Goal: Complete application form: Complete application form

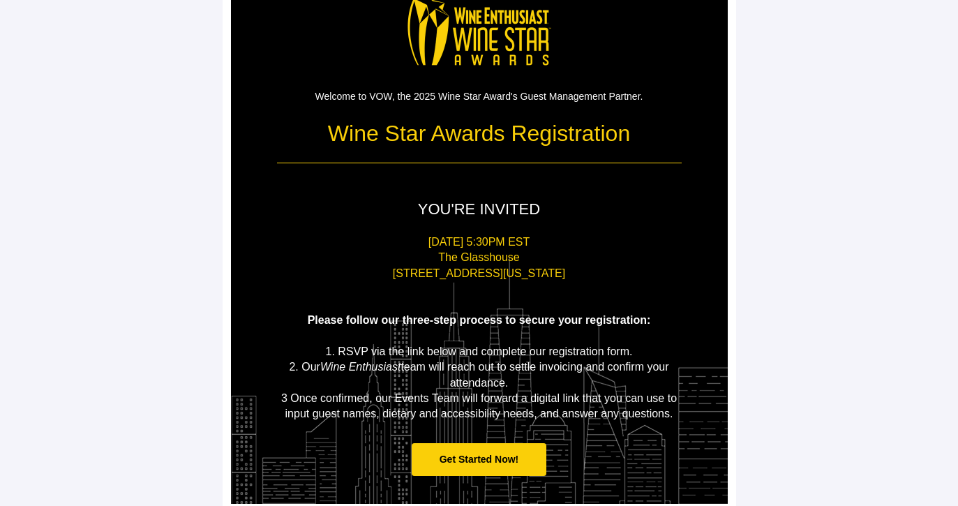
scroll to position [61, 0]
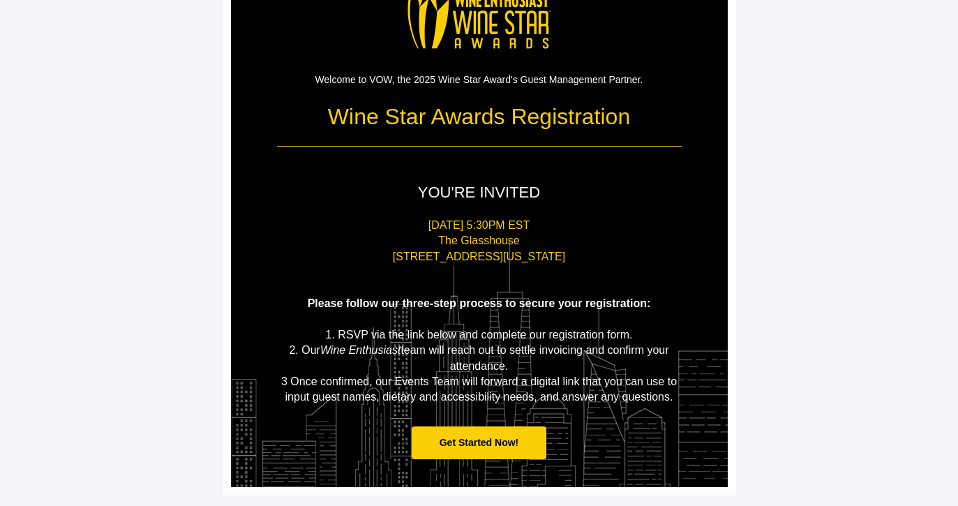
click at [493, 437] on span "Get Started Now!" at bounding box center [480, 442] width 80 height 11
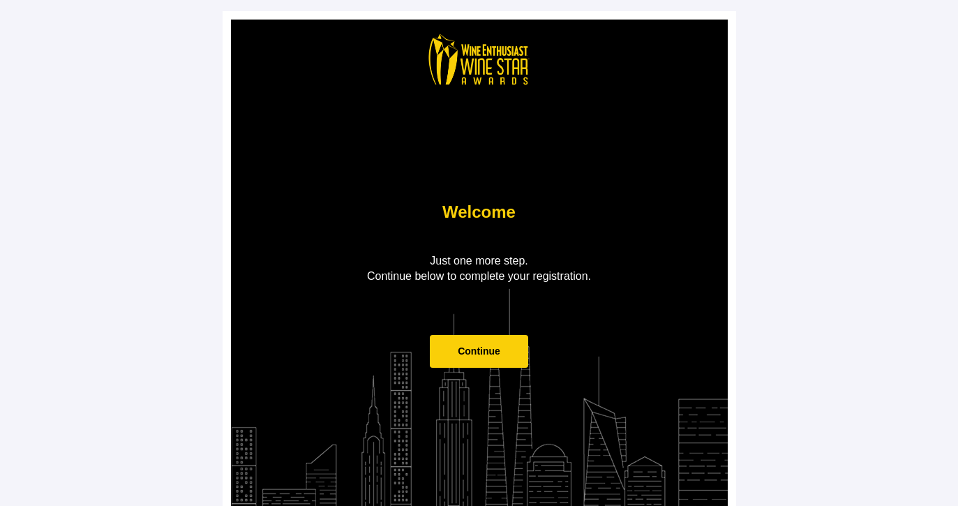
click at [488, 354] on span "Continue" at bounding box center [479, 350] width 43 height 11
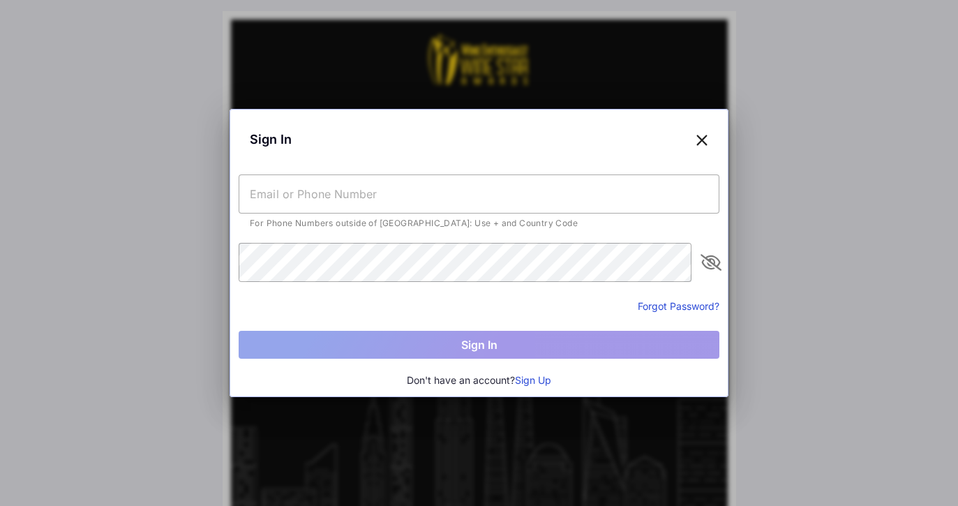
click at [348, 185] on input "text" at bounding box center [479, 193] width 481 height 39
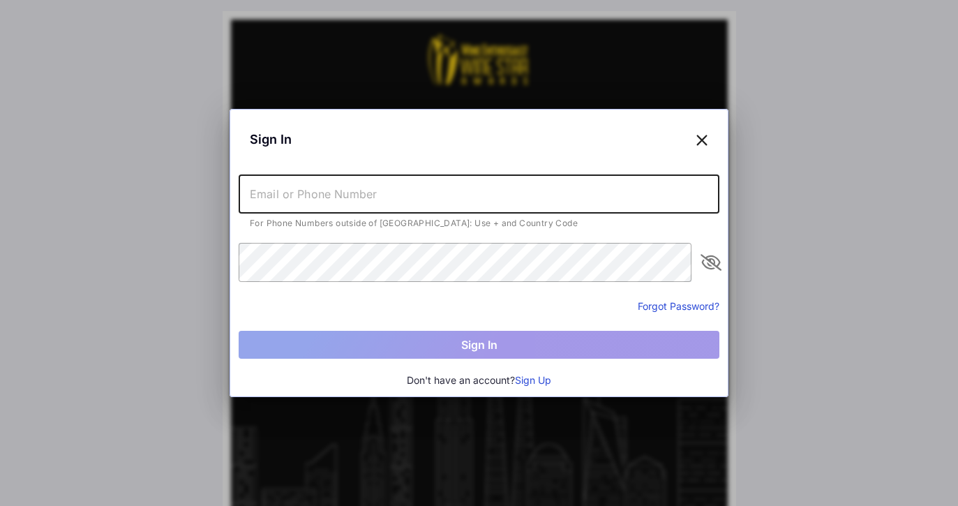
type input "[EMAIL_ADDRESS][DOMAIN_NAME]"
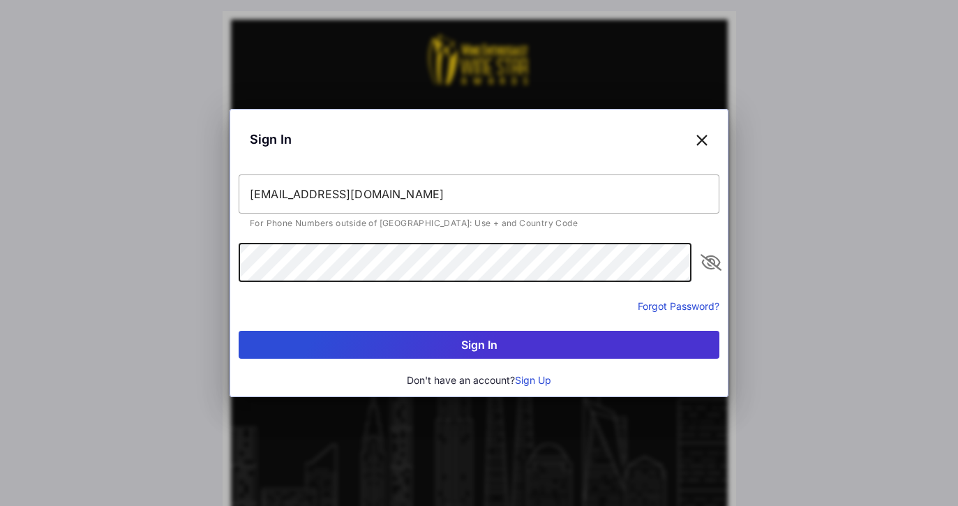
click at [456, 343] on button "Sign In" at bounding box center [479, 345] width 481 height 28
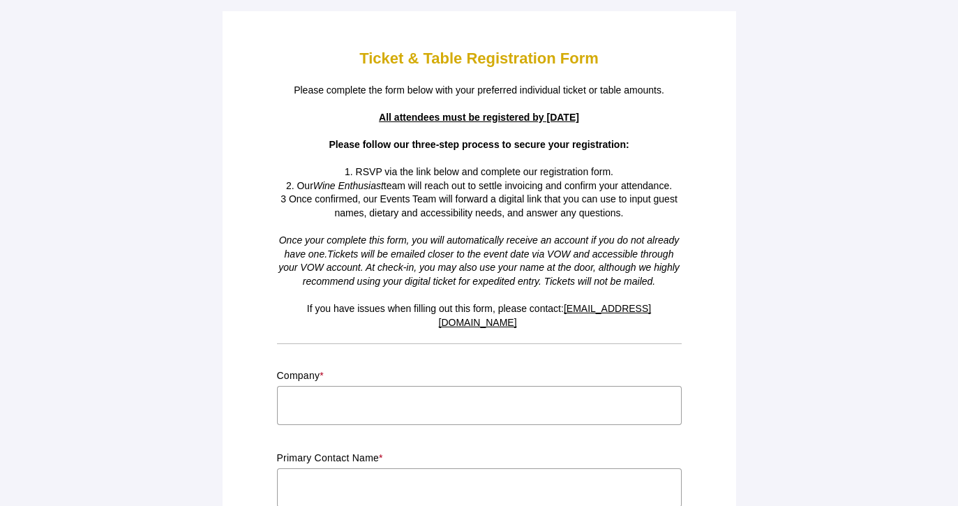
scroll to position [209, 0]
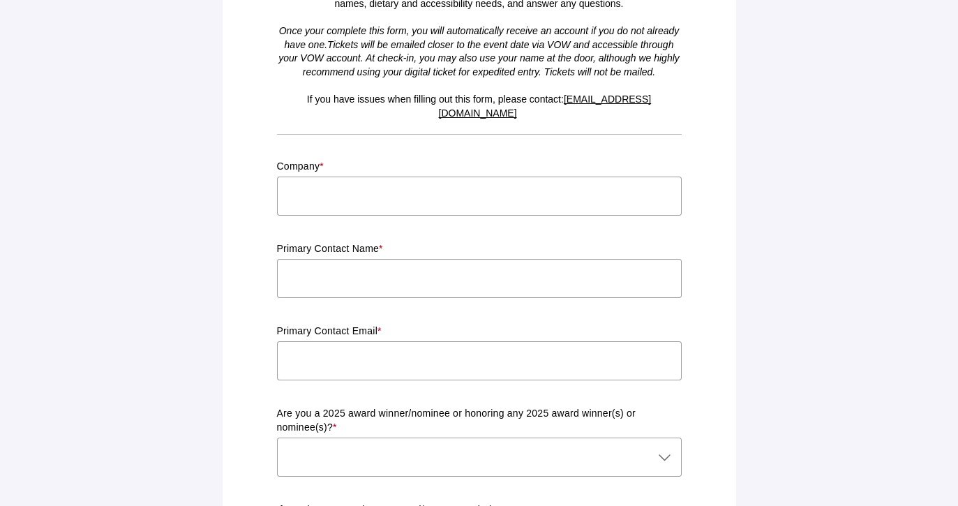
click at [364, 191] on input "text" at bounding box center [479, 196] width 405 height 39
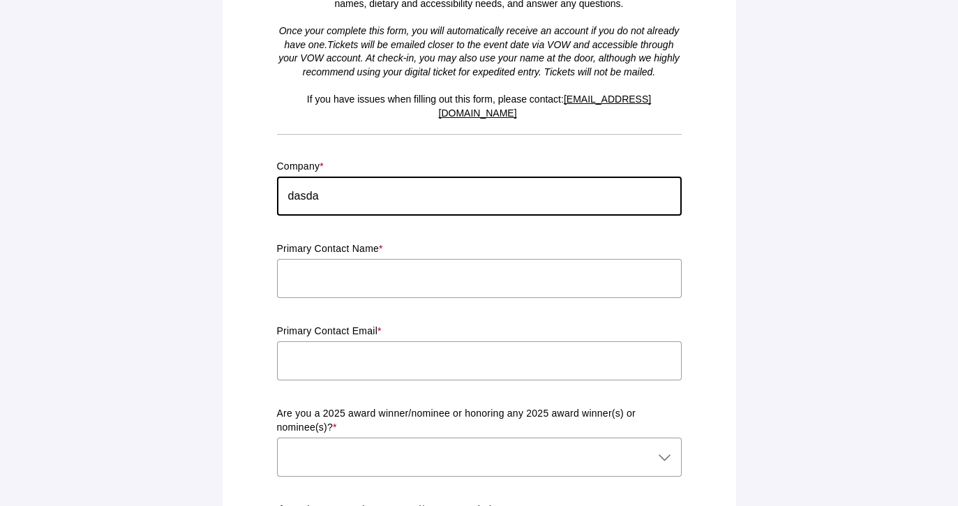
type input "dasda"
click at [328, 261] on input "text" at bounding box center [479, 278] width 405 height 39
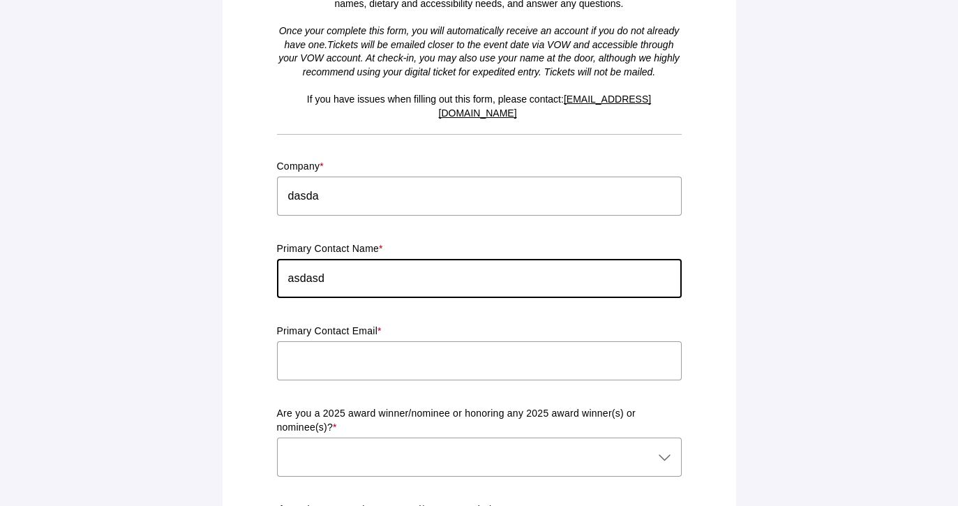
type input "asdasd"
click at [327, 341] on input "text" at bounding box center [479, 360] width 405 height 39
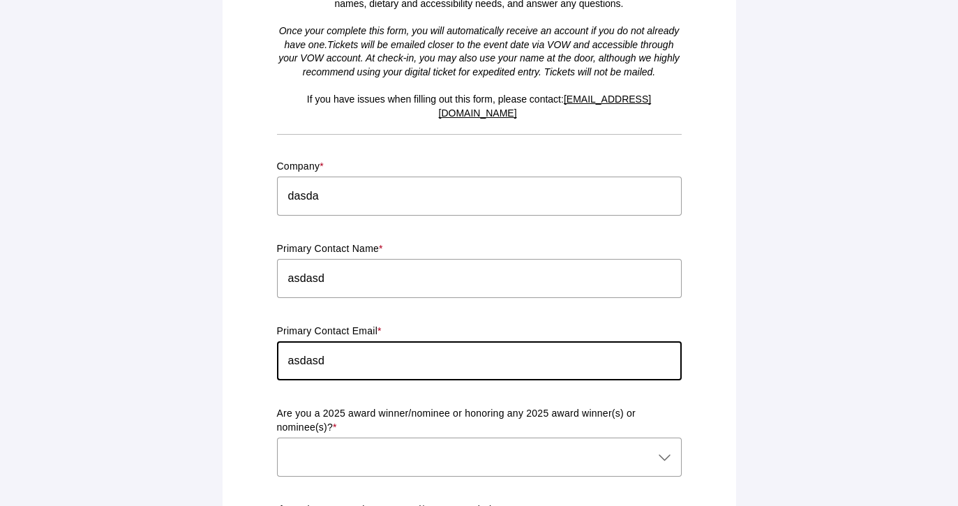
type input "asdasd"
click at [333, 437] on div at bounding box center [465, 456] width 377 height 39
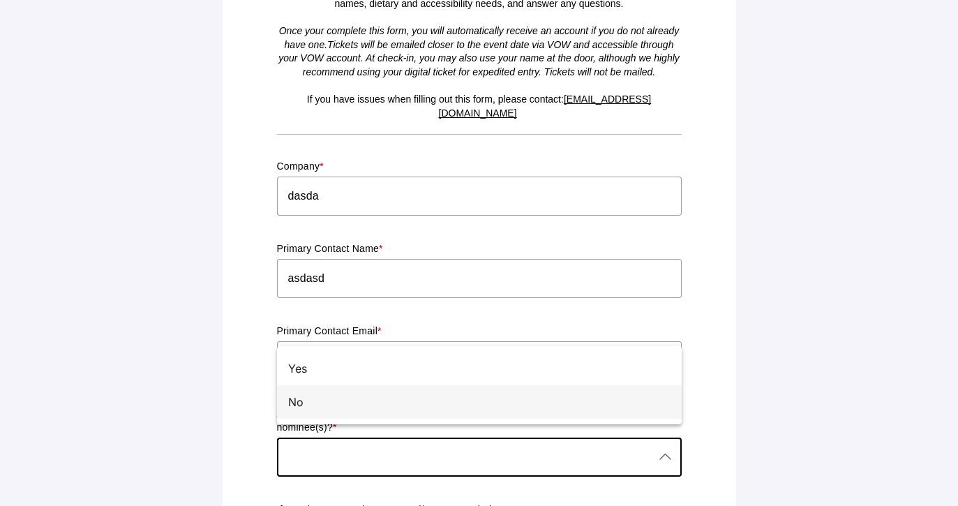
click at [332, 394] on div "No" at bounding box center [473, 401] width 371 height 17
type input "No"
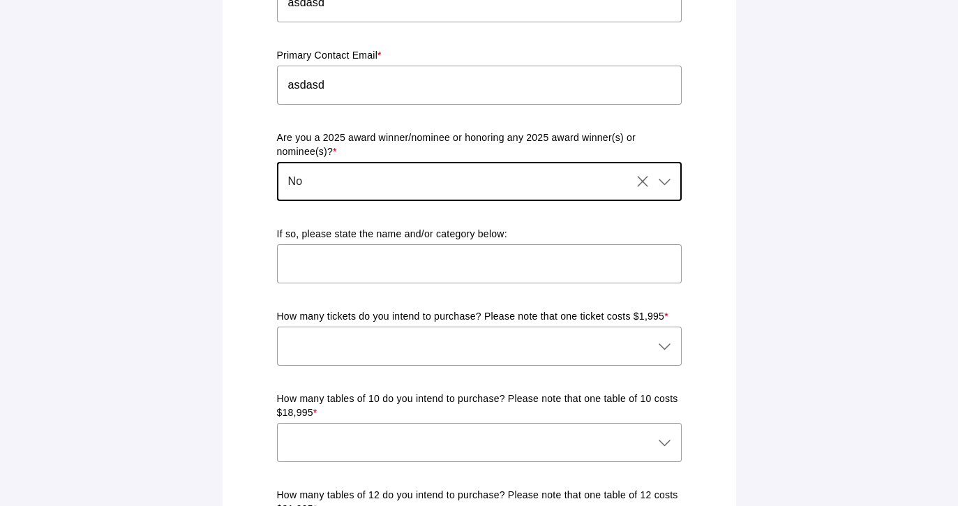
scroll to position [488, 0]
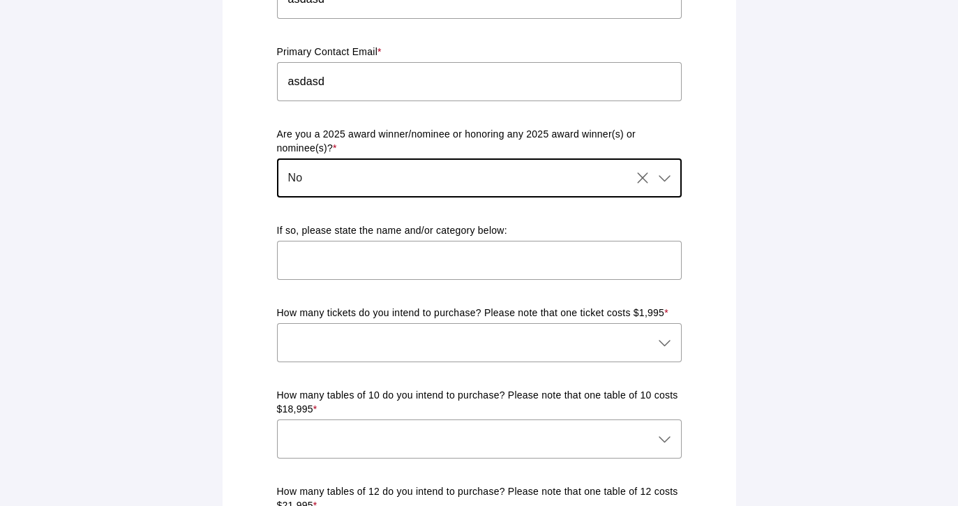
click at [379, 257] on input "text" at bounding box center [479, 260] width 405 height 39
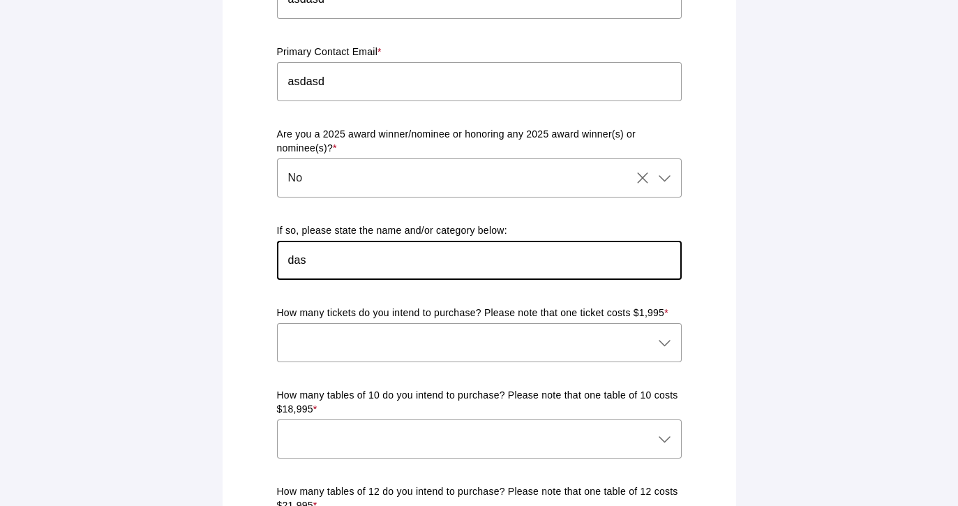
type input "das"
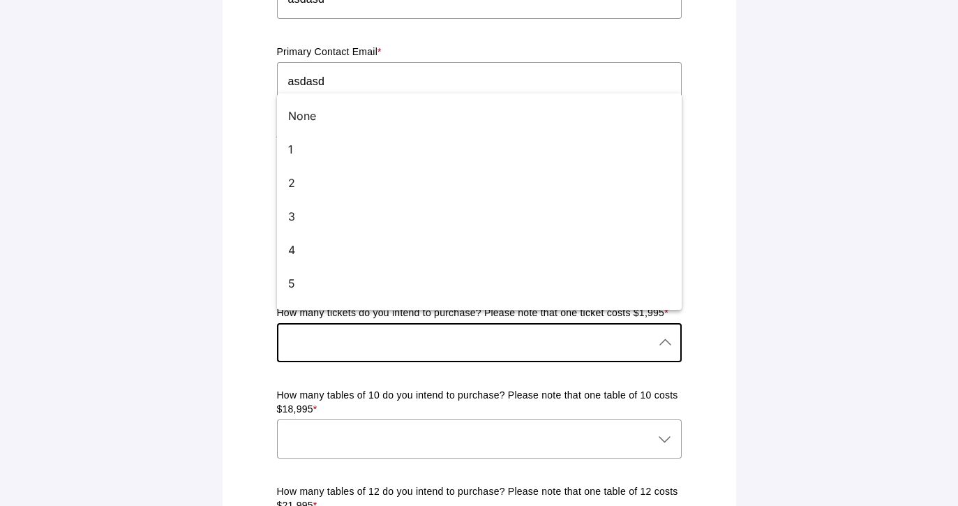
click at [332, 323] on div at bounding box center [465, 342] width 377 height 39
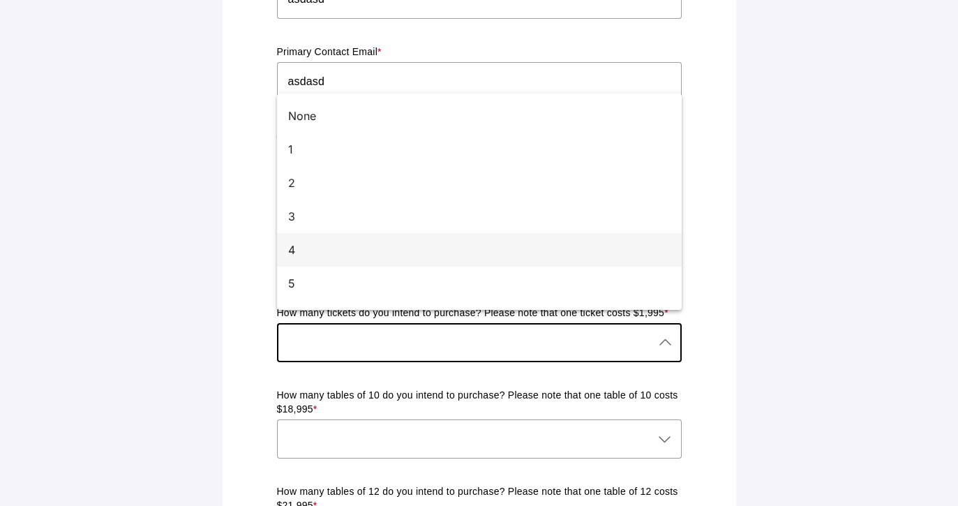
click at [336, 257] on div "4" at bounding box center [473, 249] width 371 height 17
type input "4"
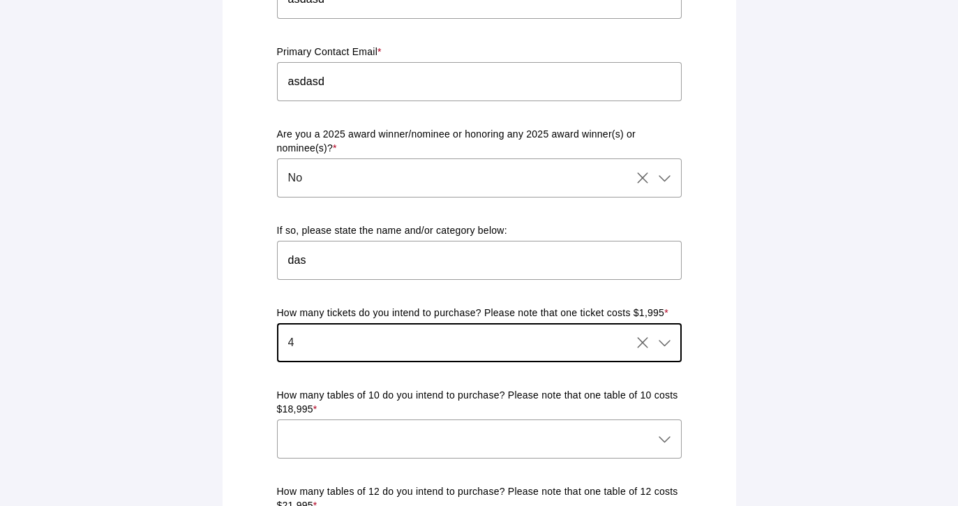
scroll to position [698, 0]
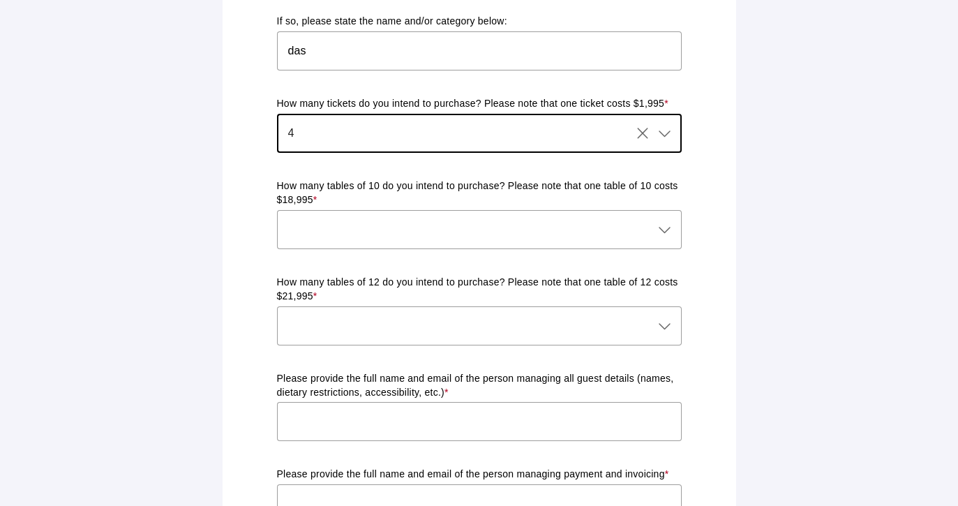
click at [343, 232] on div at bounding box center [465, 229] width 377 height 39
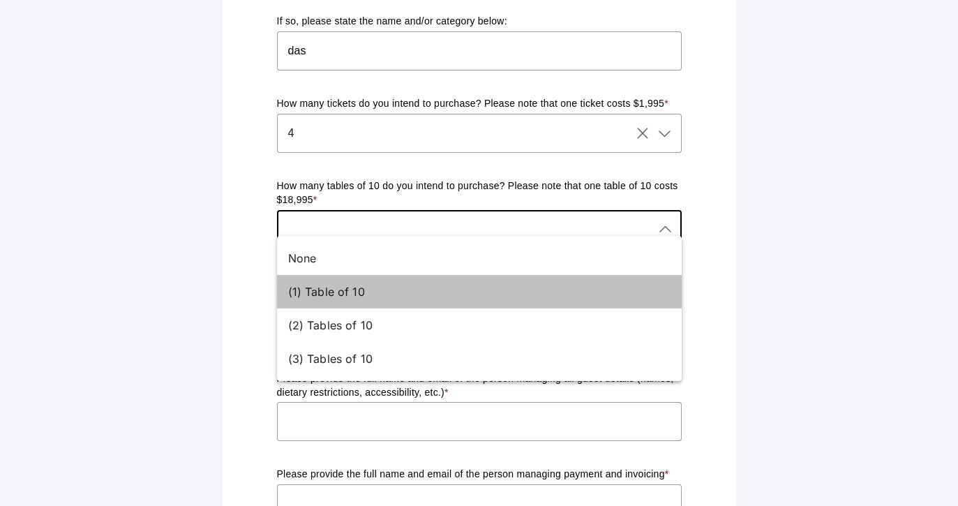
click at [329, 288] on div "(1) Table of 10" at bounding box center [473, 291] width 371 height 17
type input "(1) Table of 10"
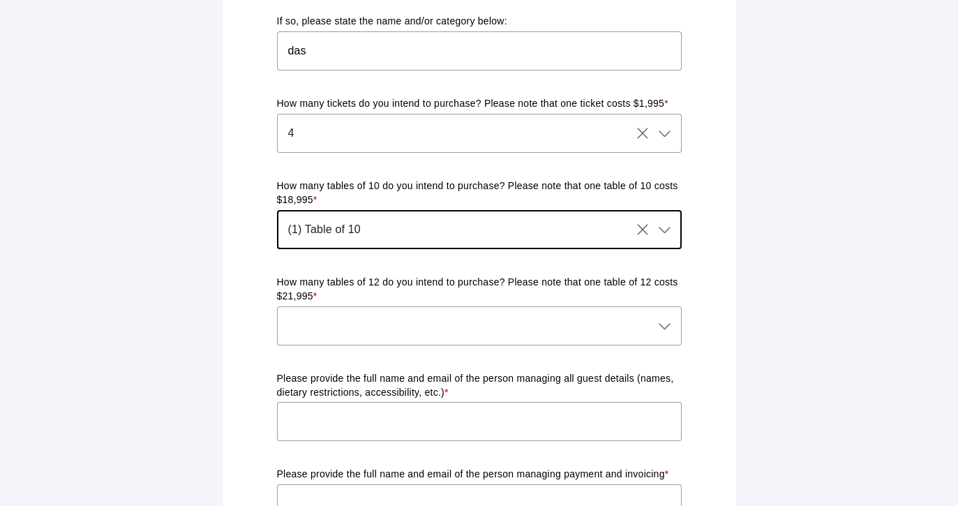
click at [343, 317] on div at bounding box center [465, 325] width 377 height 39
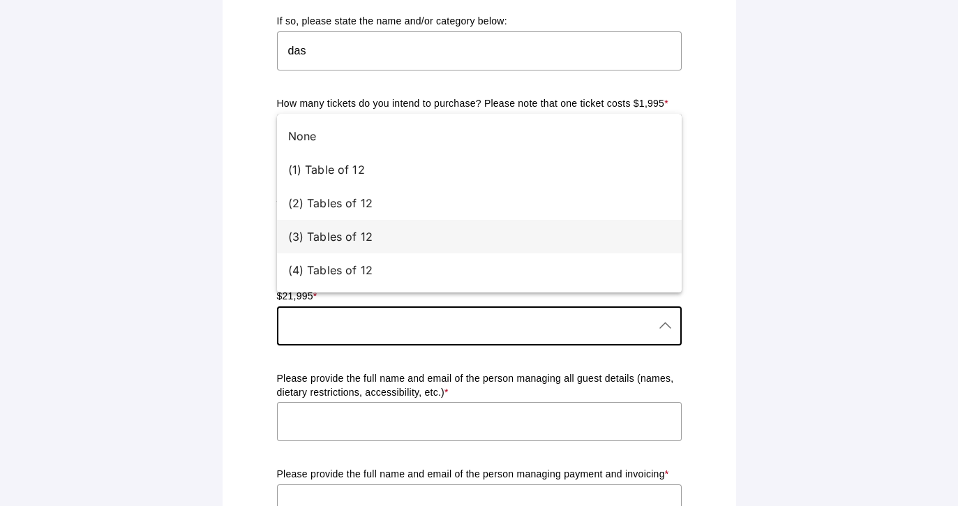
click at [340, 227] on div "(3) Tables of 12" at bounding box center [479, 236] width 405 height 33
type input "(3) Tables of 12"
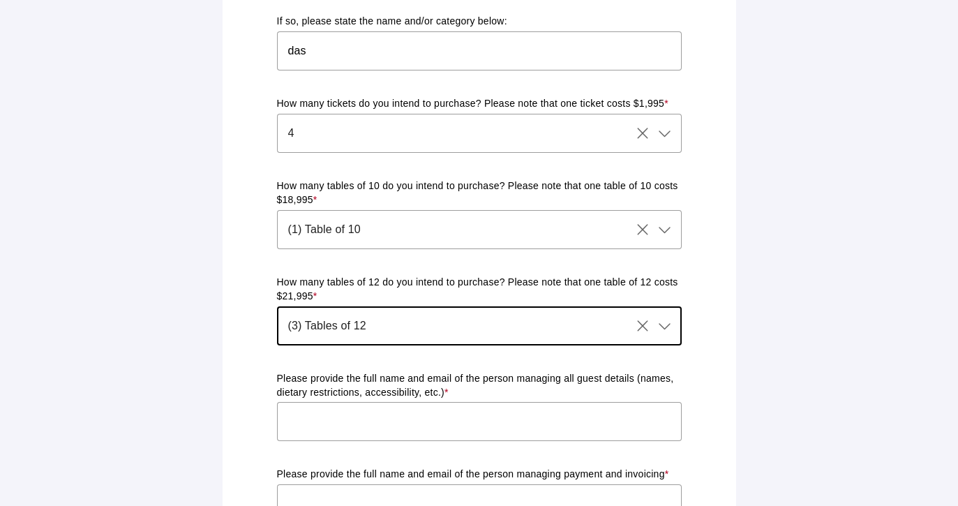
scroll to position [907, 0]
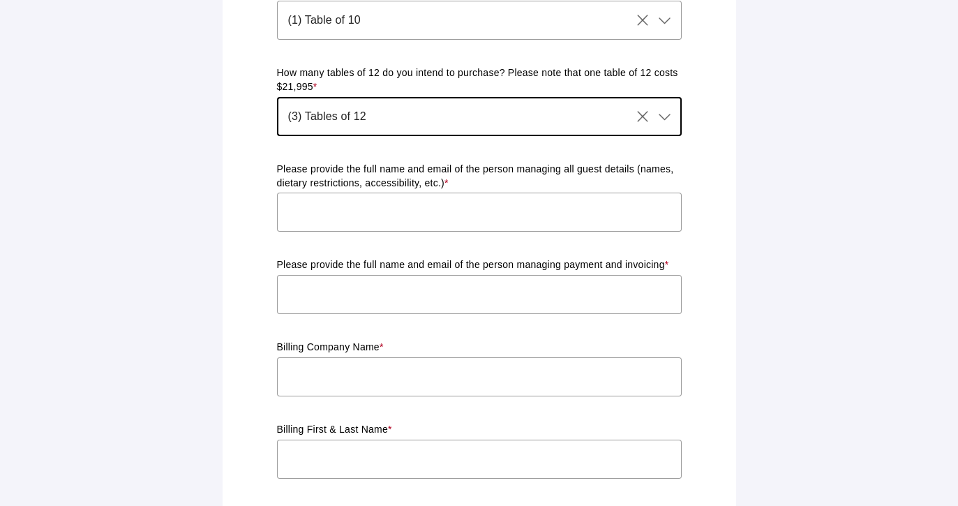
click at [358, 196] on input "text" at bounding box center [479, 212] width 405 height 39
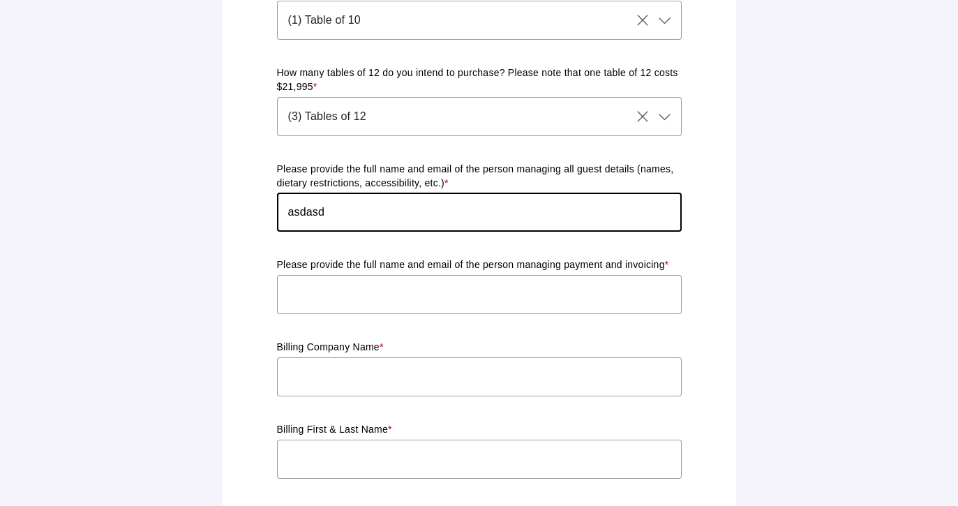
type input "asdasd"
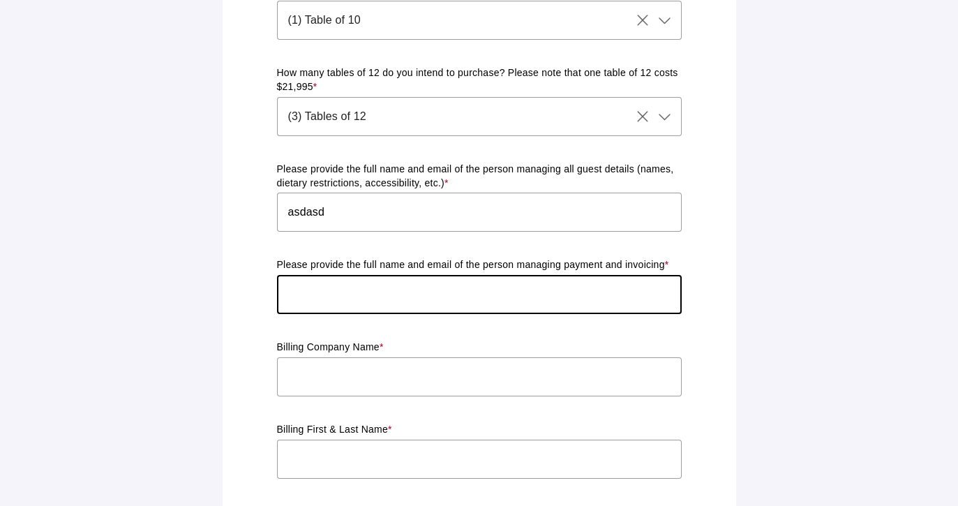
click at [321, 278] on input "text" at bounding box center [479, 294] width 405 height 39
type input "asdasd"
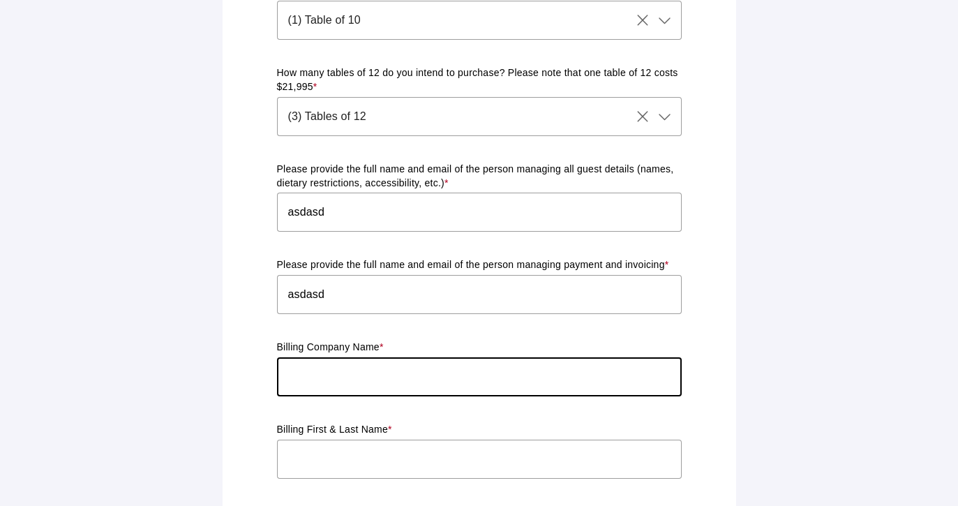
click at [320, 357] on input "text" at bounding box center [479, 376] width 405 height 39
type input "asdasd"
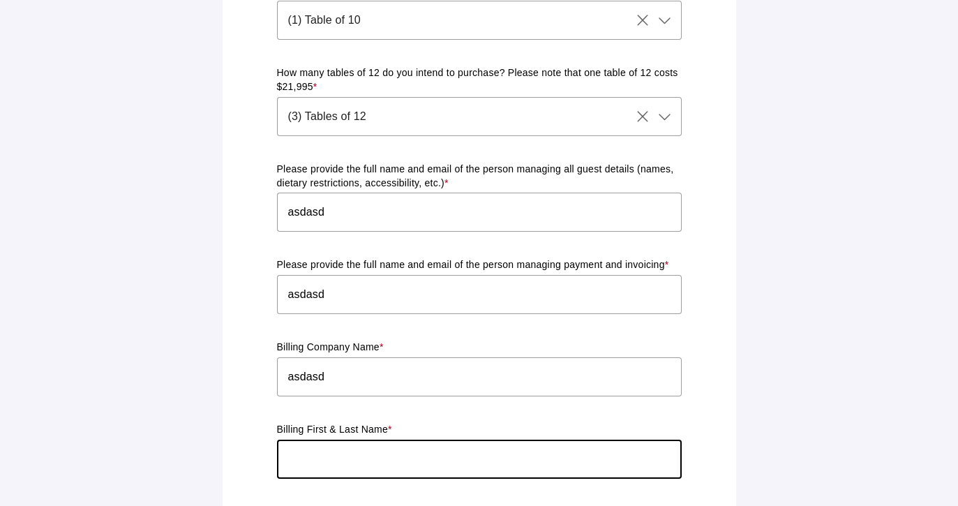
click at [318, 440] on input "text" at bounding box center [479, 459] width 405 height 39
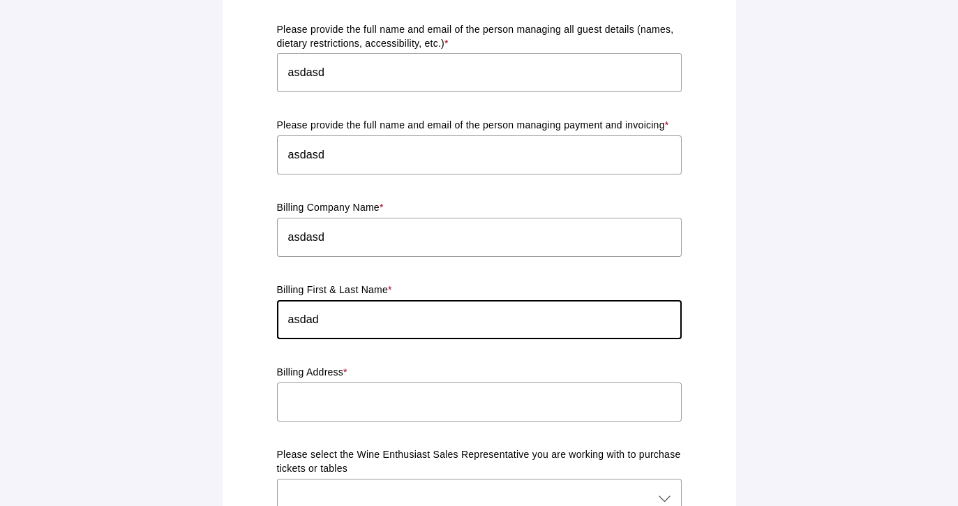
type input "asdad"
click at [343, 388] on input "text" at bounding box center [479, 401] width 405 height 39
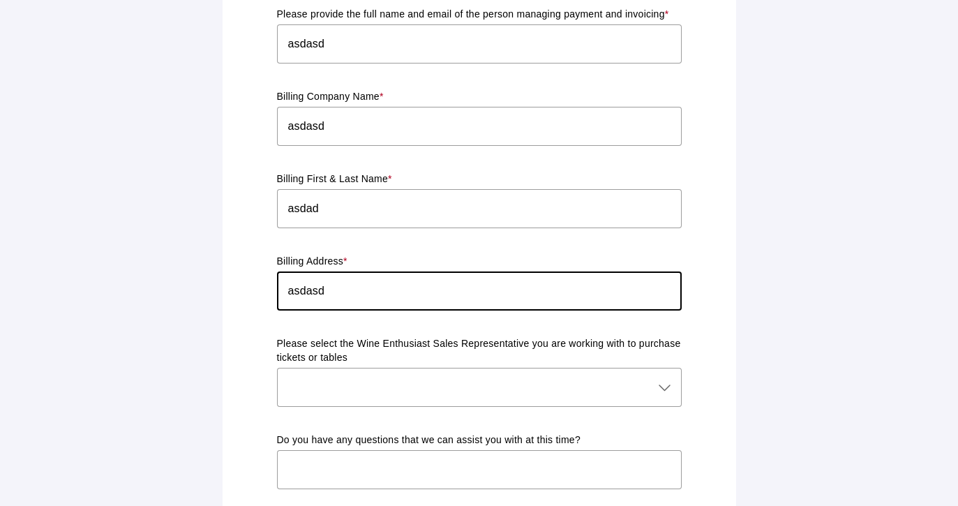
scroll to position [1256, 0]
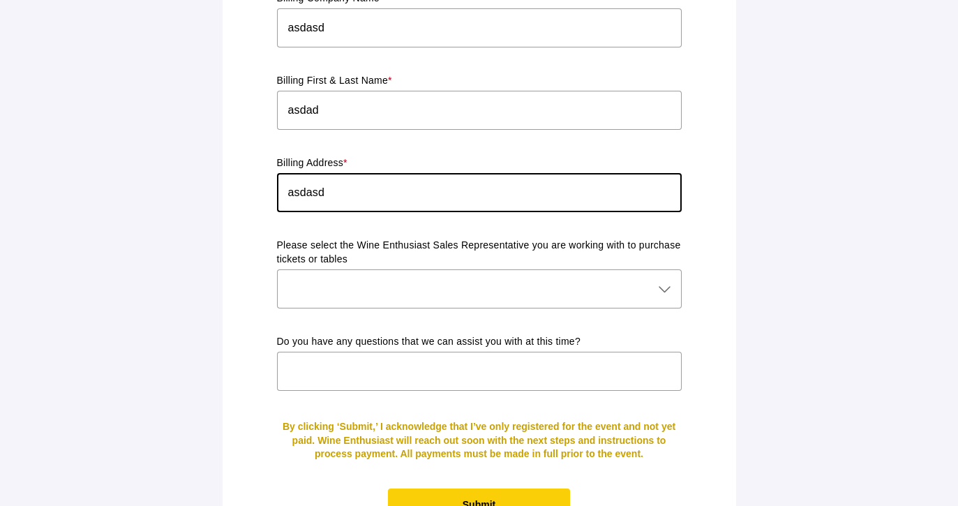
type input "asdasd"
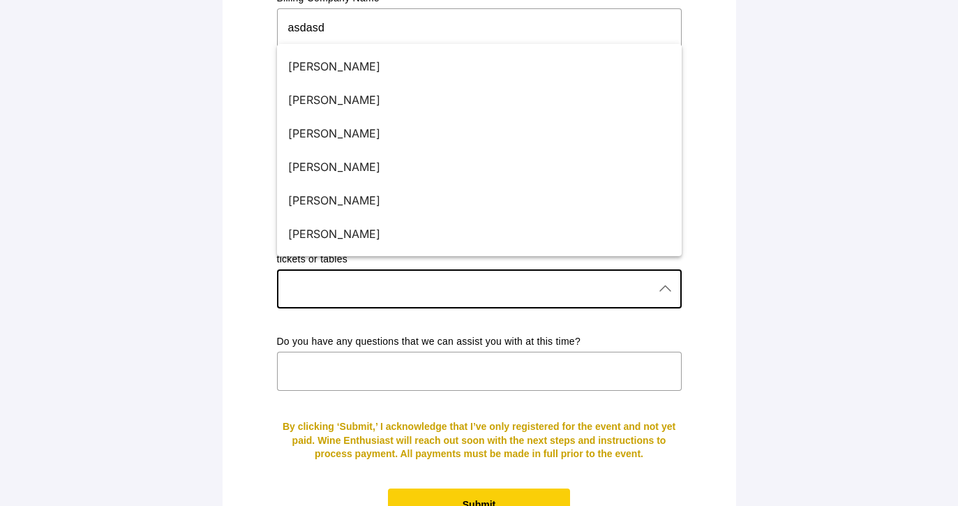
click at [360, 287] on div at bounding box center [465, 288] width 377 height 39
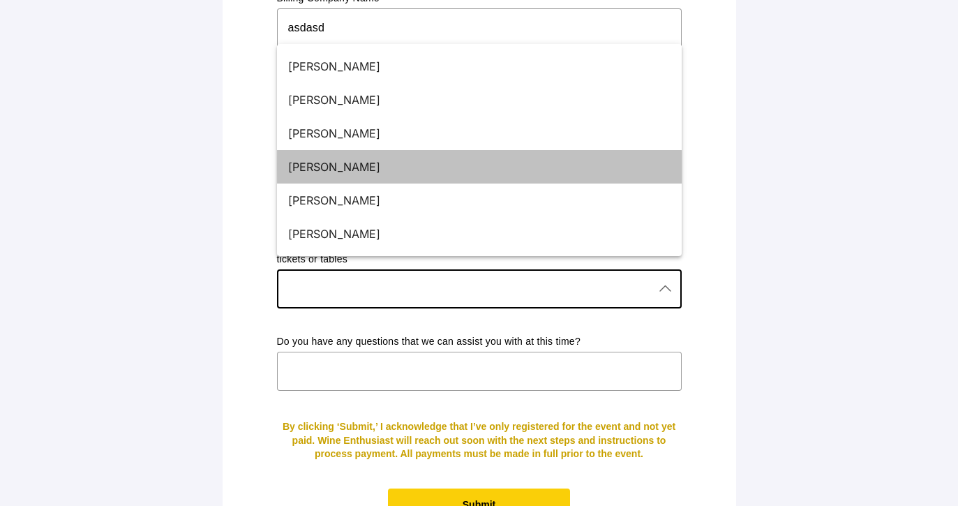
click at [342, 166] on div "[PERSON_NAME]" at bounding box center [473, 166] width 371 height 17
type input "[PERSON_NAME]"
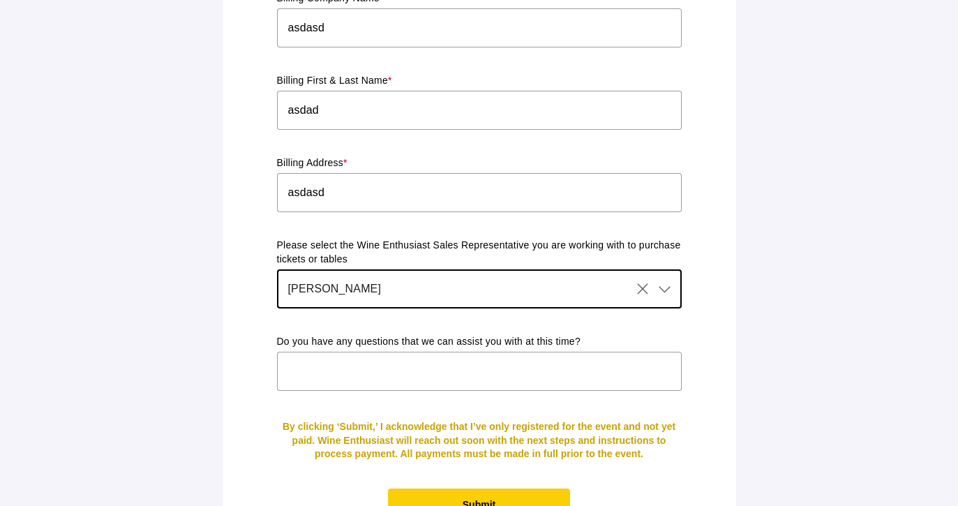
click at [334, 352] on input "text" at bounding box center [479, 371] width 405 height 39
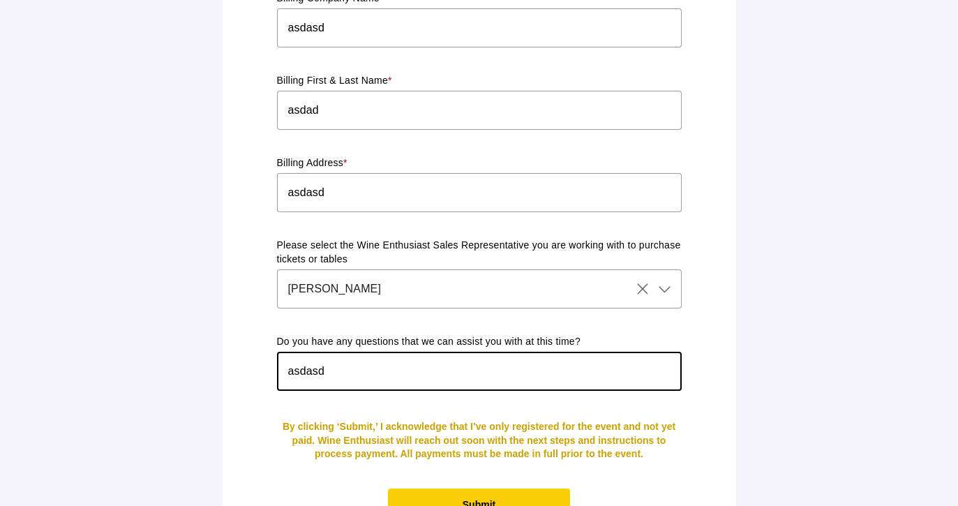
type input "asdasd"
click at [510, 495] on span "Submit" at bounding box center [479, 504] width 182 height 33
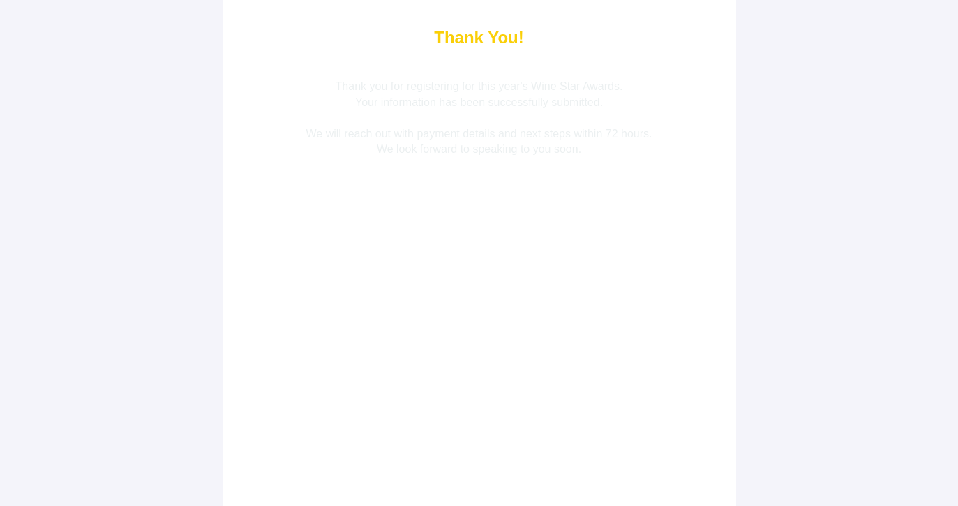
scroll to position [121, 0]
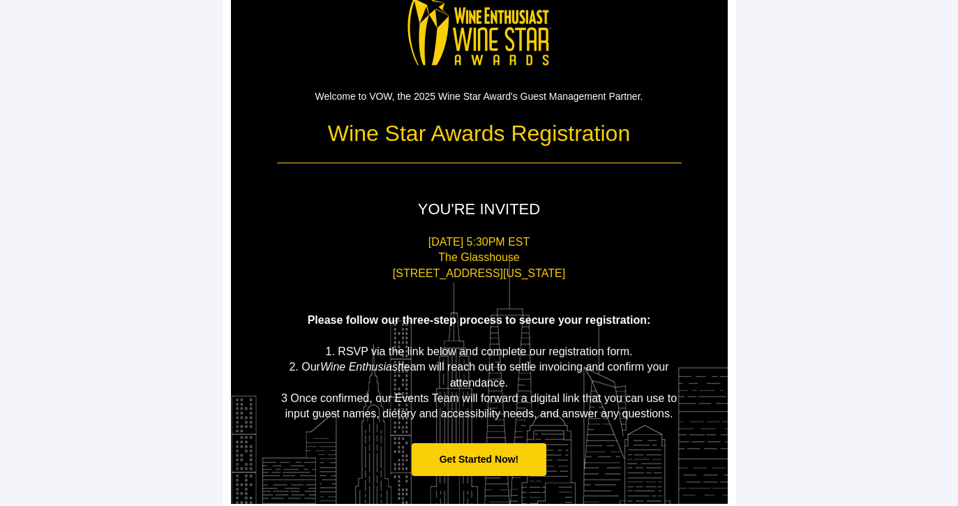
scroll to position [61, 0]
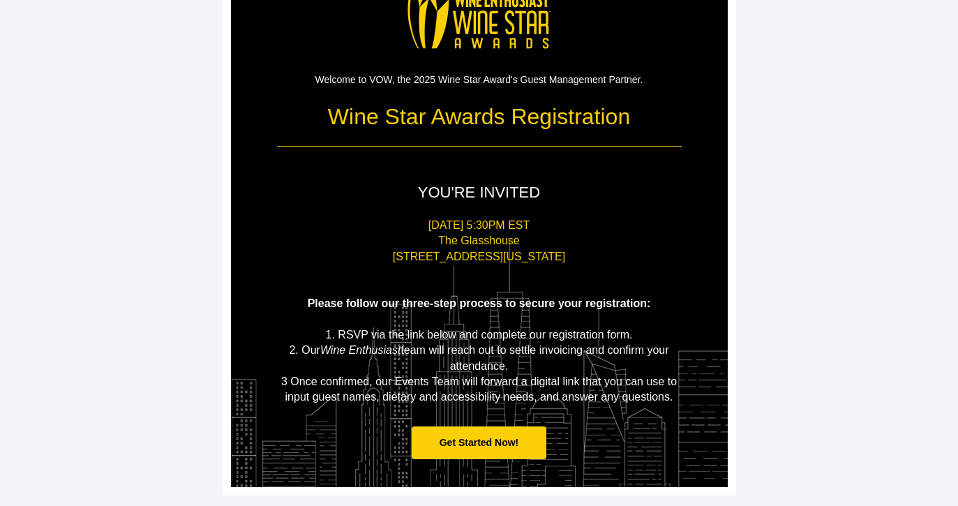
click at [486, 443] on span "Get Started Now!" at bounding box center [480, 442] width 80 height 11
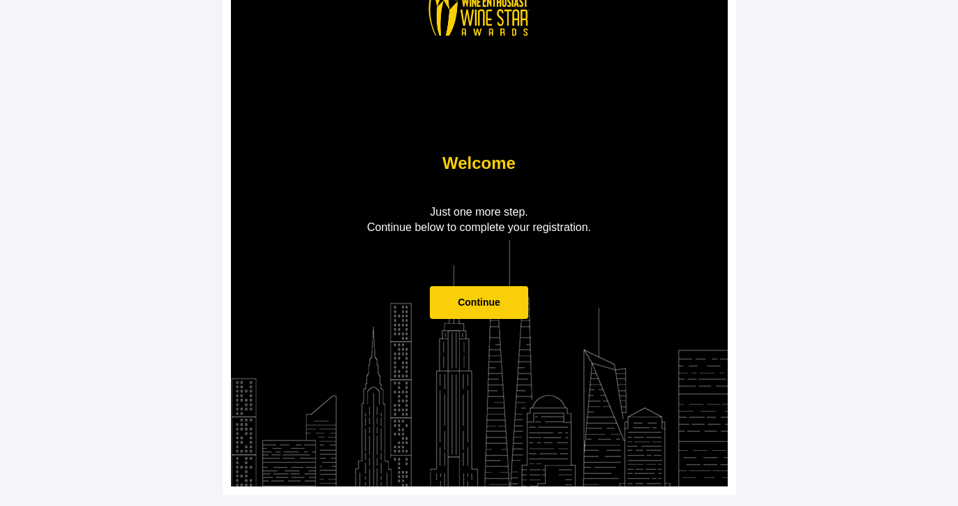
scroll to position [0, 0]
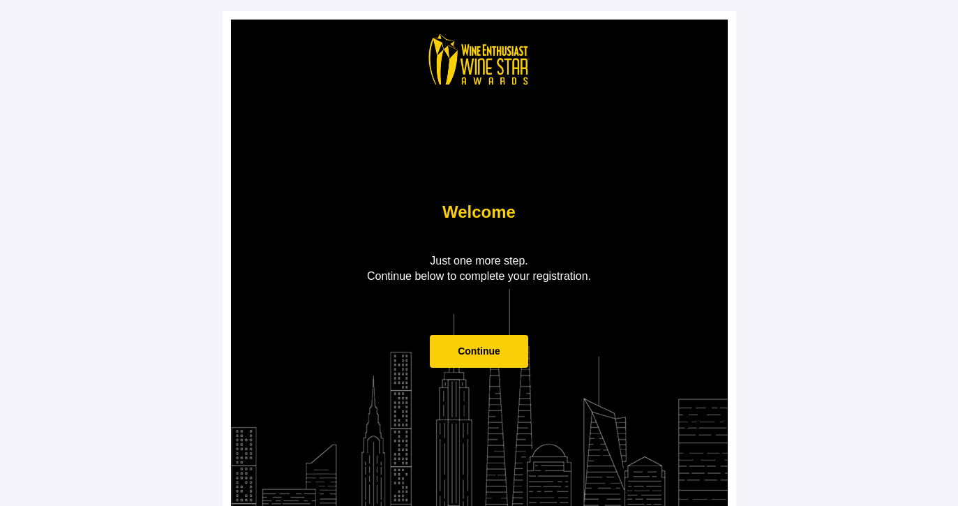
click at [494, 354] on span "Continue" at bounding box center [479, 350] width 43 height 11
